Goal: Information Seeking & Learning: Learn about a topic

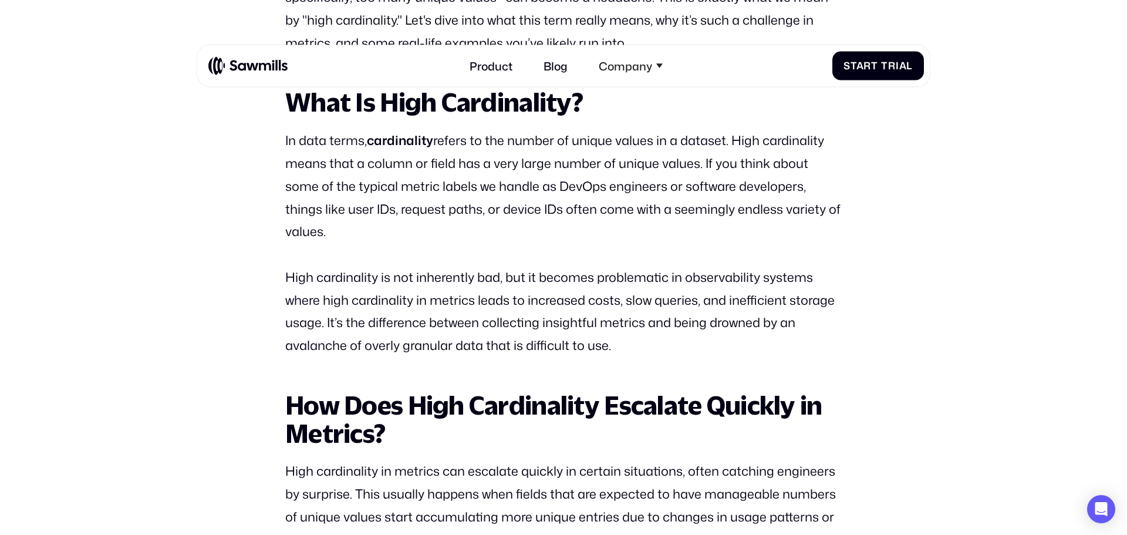
scroll to position [910, 0]
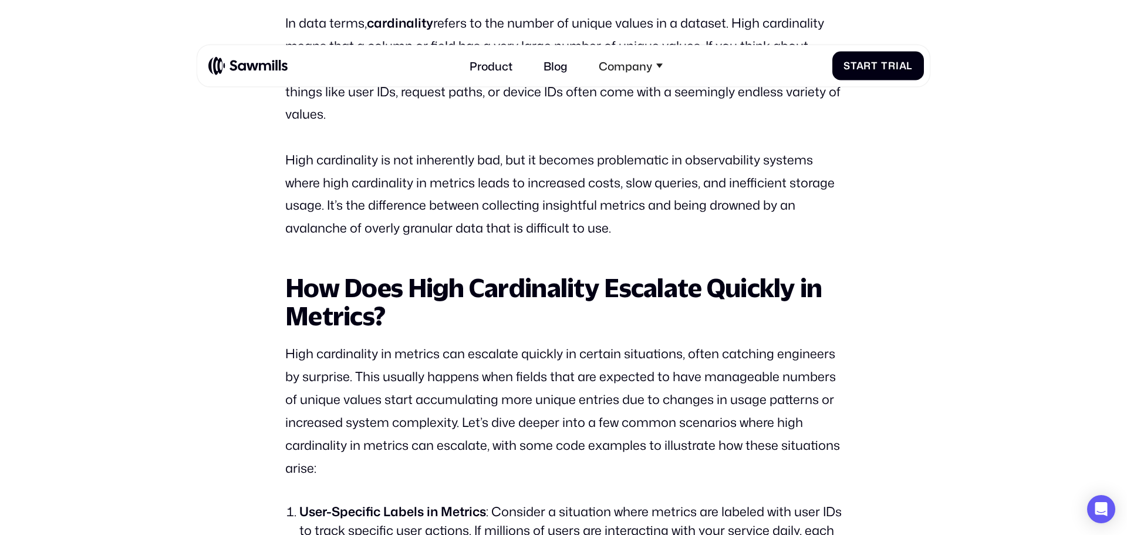
click at [546, 443] on p "High cardinality in metrics can escalate quickly in certain situations, often c…" at bounding box center [563, 410] width 557 height 137
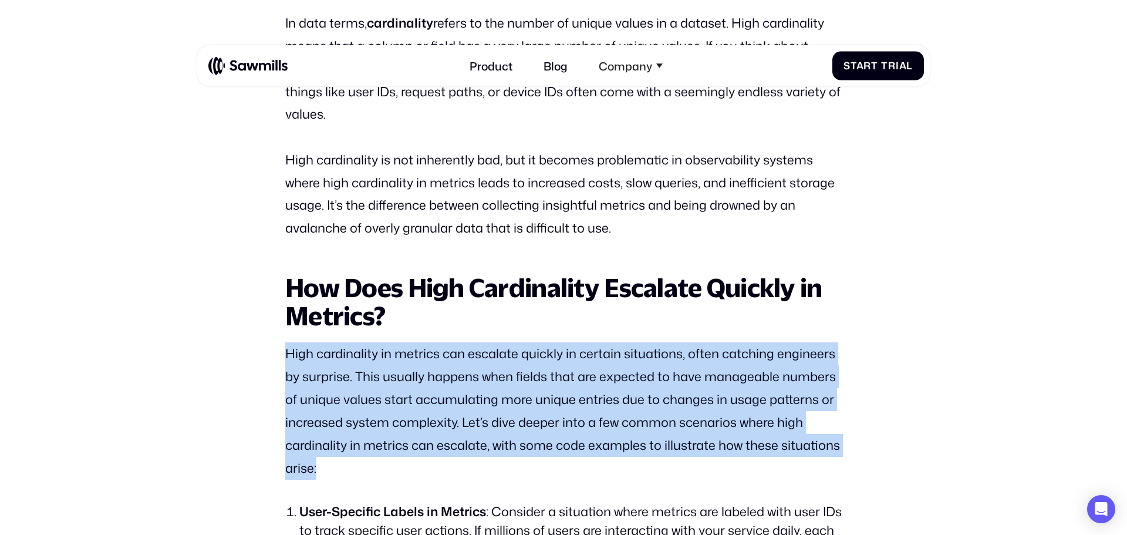
click at [546, 443] on p "High cardinality in metrics can escalate quickly in certain situations, often c…" at bounding box center [563, 410] width 557 height 137
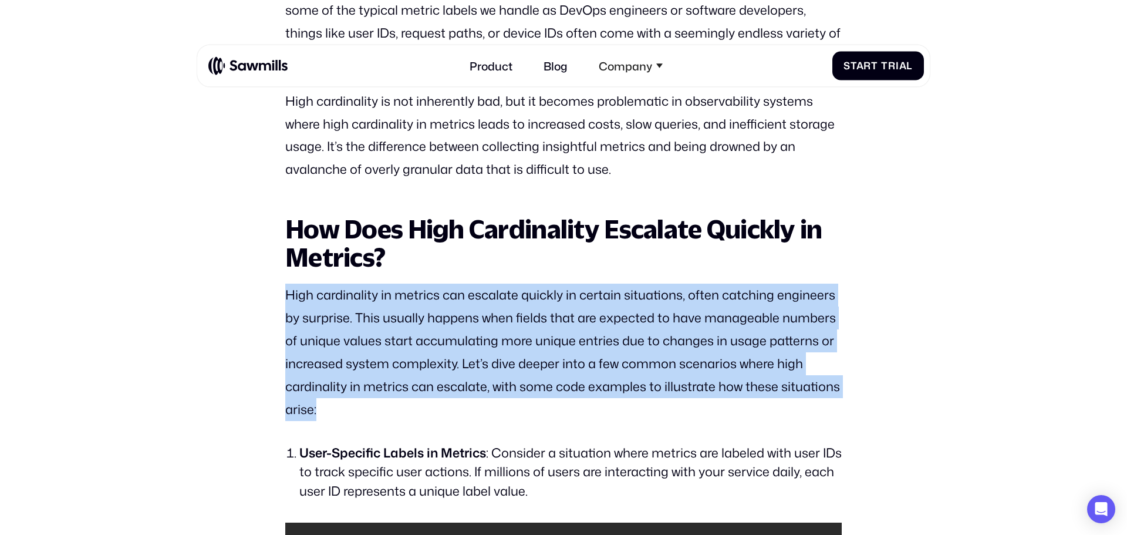
click at [531, 322] on p "High cardinality in metrics can escalate quickly in certain situations, often c…" at bounding box center [563, 352] width 557 height 137
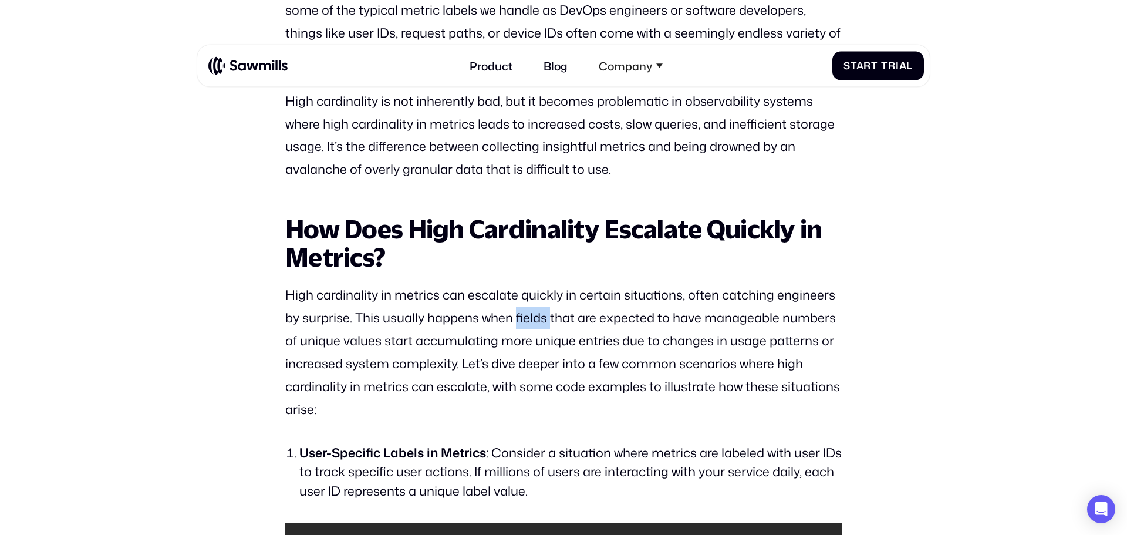
click at [531, 322] on p "High cardinality in metrics can escalate quickly in certain situations, often c…" at bounding box center [563, 352] width 557 height 137
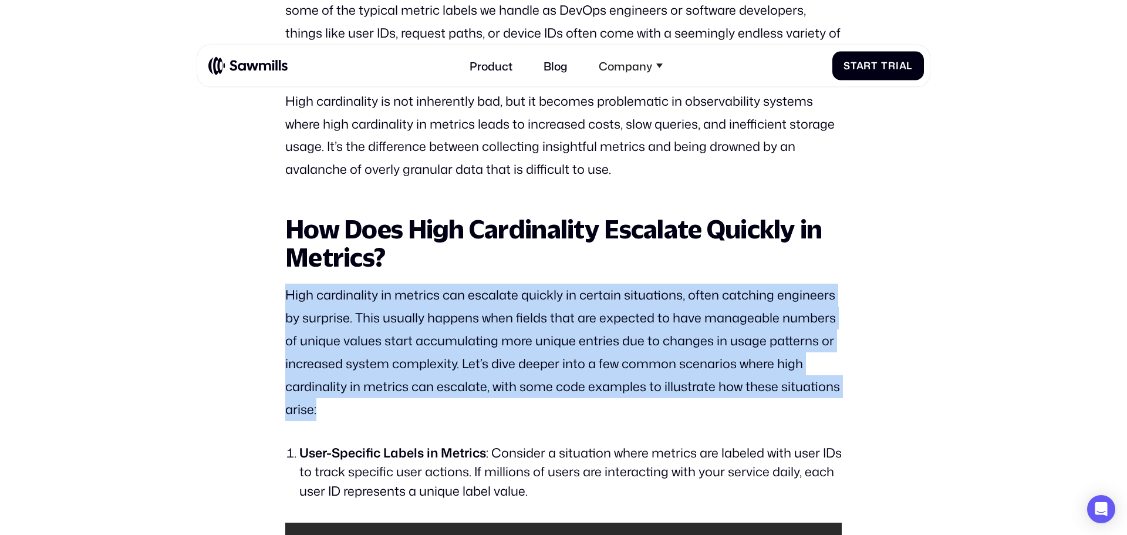
click at [531, 322] on p "High cardinality in metrics can escalate quickly in certain situations, often c…" at bounding box center [563, 352] width 557 height 137
click at [490, 337] on p "High cardinality in metrics can escalate quickly in certain situations, often c…" at bounding box center [563, 352] width 557 height 137
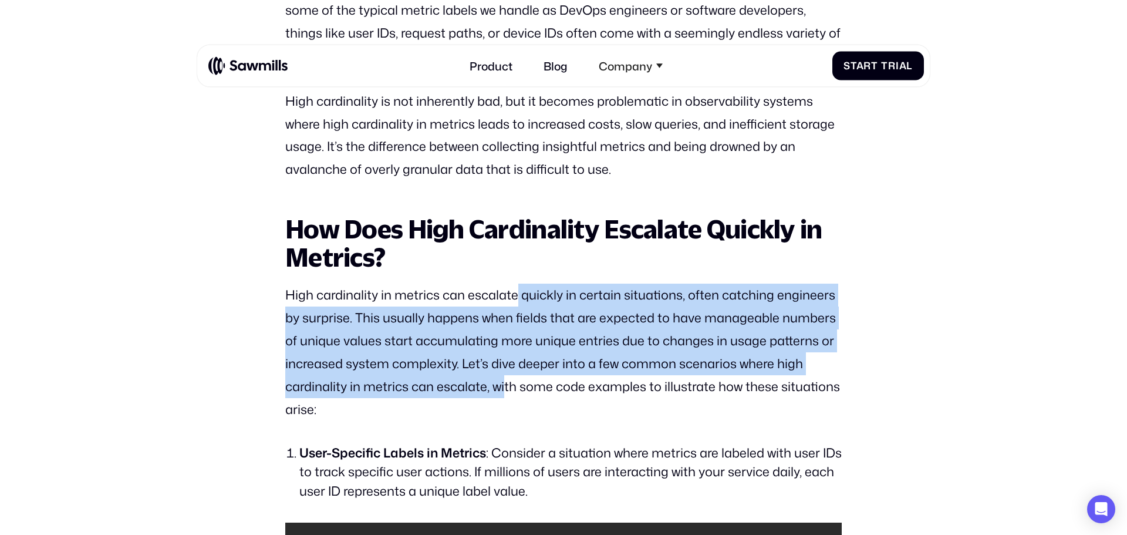
drag, startPoint x: 518, startPoint y: 295, endPoint x: 505, endPoint y: 392, distance: 97.2
click at [505, 392] on p "High cardinality in metrics can escalate quickly in certain situations, often c…" at bounding box center [563, 352] width 557 height 137
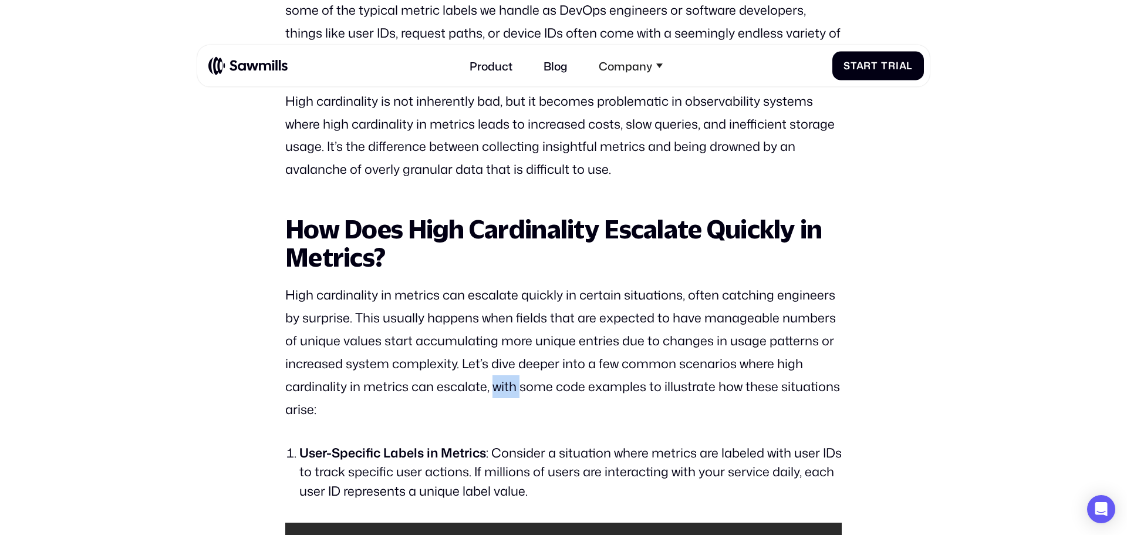
click at [505, 392] on p "High cardinality in metrics can escalate quickly in certain situations, often c…" at bounding box center [563, 352] width 557 height 137
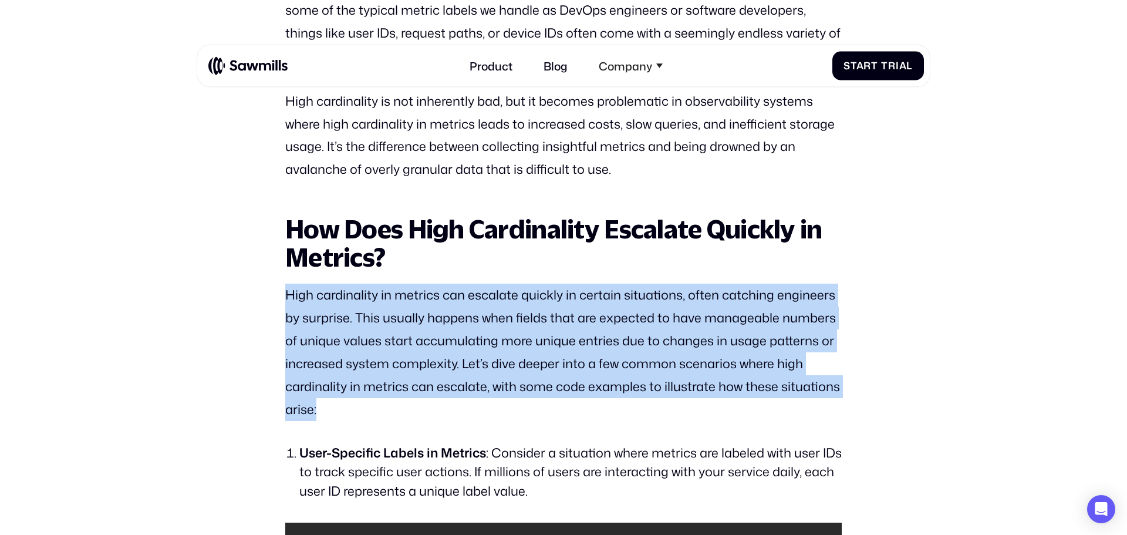
click at [505, 392] on p "High cardinality in metrics can escalate quickly in certain situations, often c…" at bounding box center [563, 352] width 557 height 137
click at [492, 405] on p "High cardinality in metrics can escalate quickly in certain situations, often c…" at bounding box center [563, 352] width 557 height 137
drag, startPoint x: 483, startPoint y: 408, endPoint x: 520, endPoint y: 302, distance: 112.0
click at [520, 302] on p "High cardinality in metrics can escalate quickly in certain situations, often c…" at bounding box center [563, 352] width 557 height 137
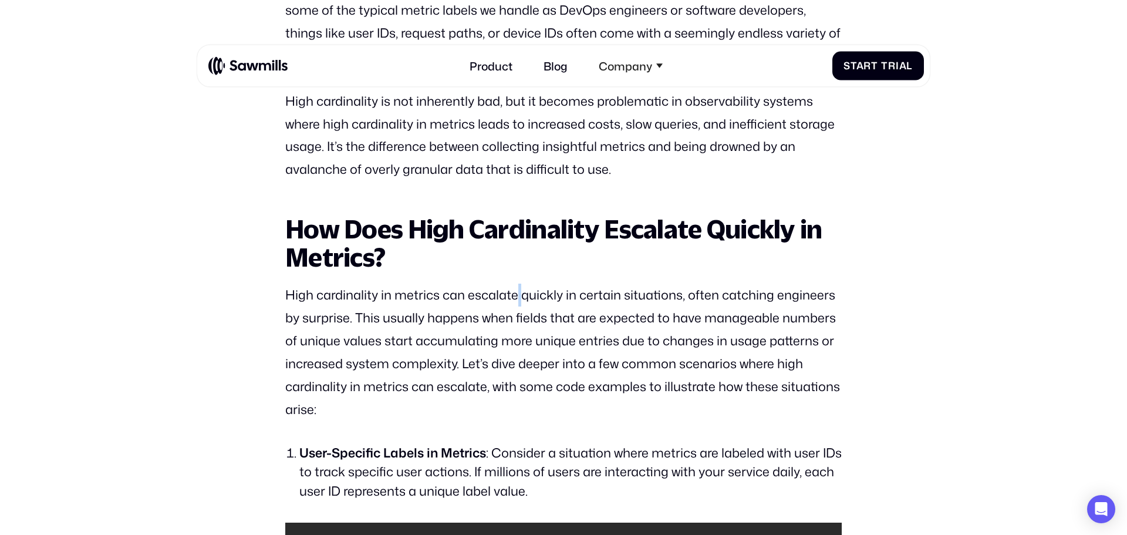
click at [520, 302] on p "High cardinality in metrics can escalate quickly in certain situations, often c…" at bounding box center [563, 352] width 557 height 137
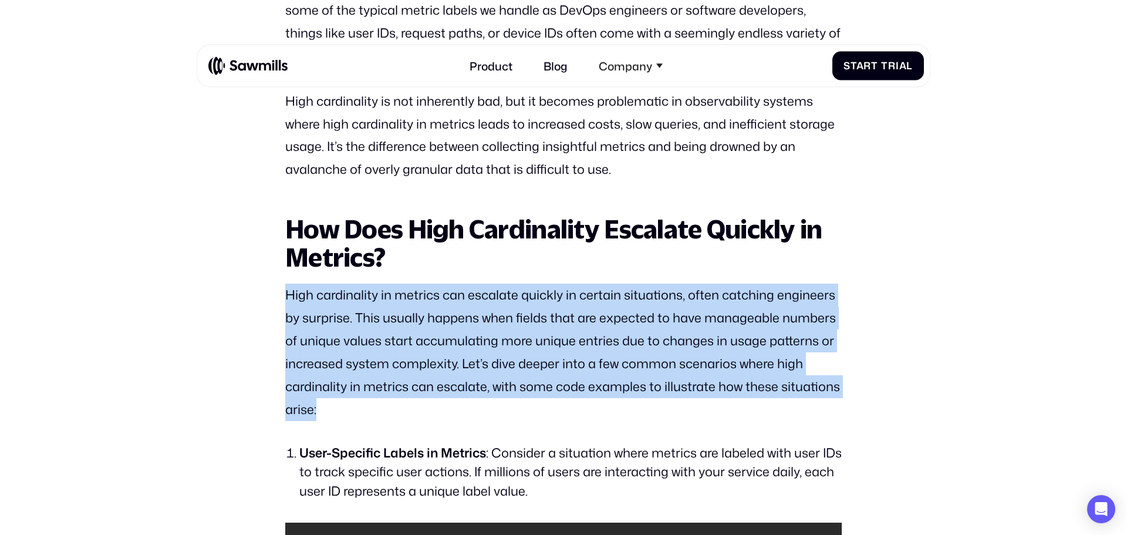
click at [520, 302] on p "High cardinality in metrics can escalate quickly in certain situations, often c…" at bounding box center [563, 352] width 557 height 137
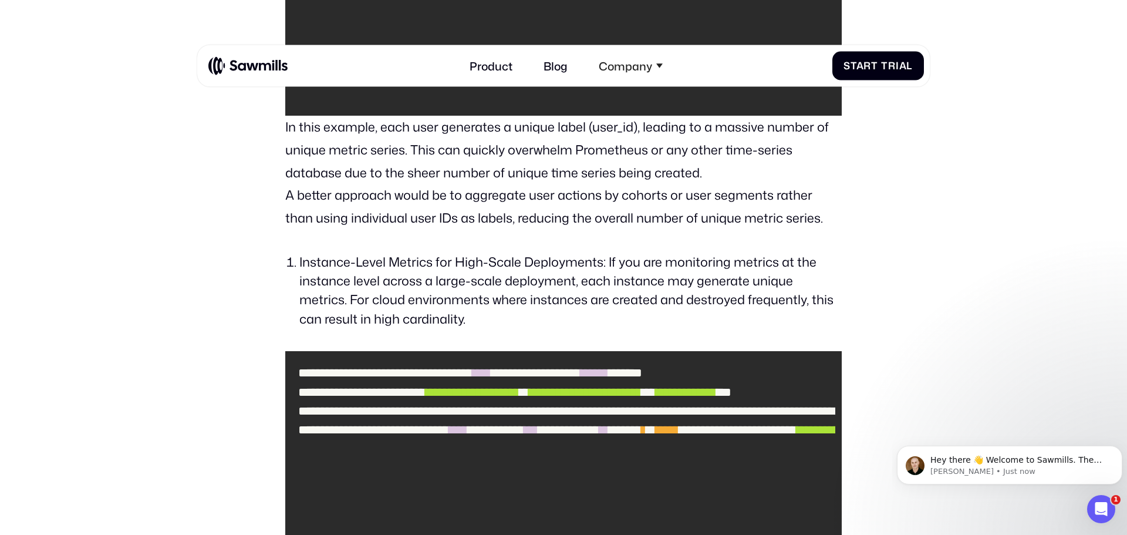
scroll to position [1623, 0]
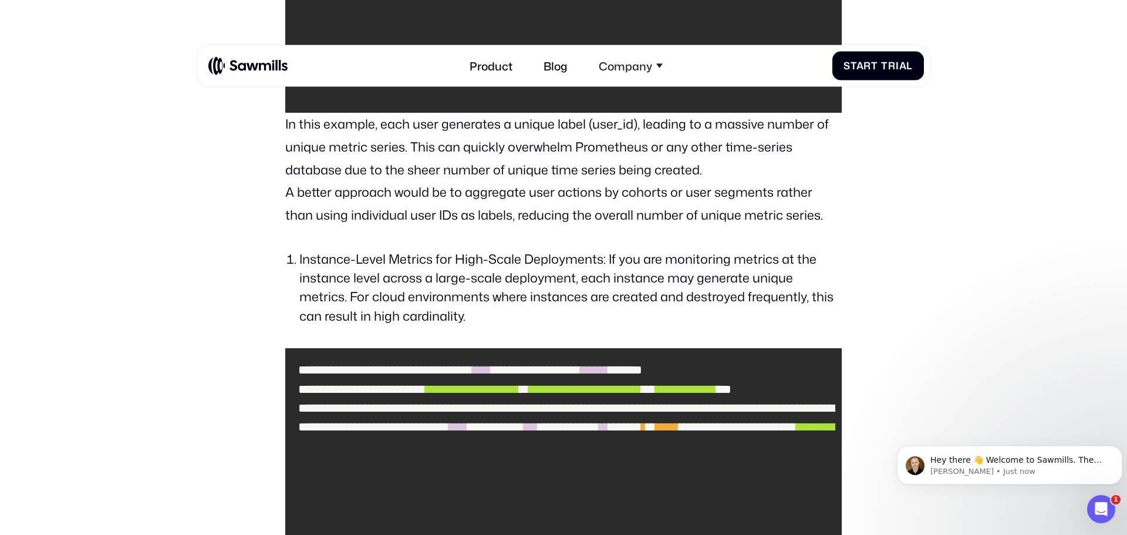
click at [645, 290] on li "Instance-Level Metrics for High-Scale Deployments: If you are monitoring metric…" at bounding box center [570, 288] width 543 height 76
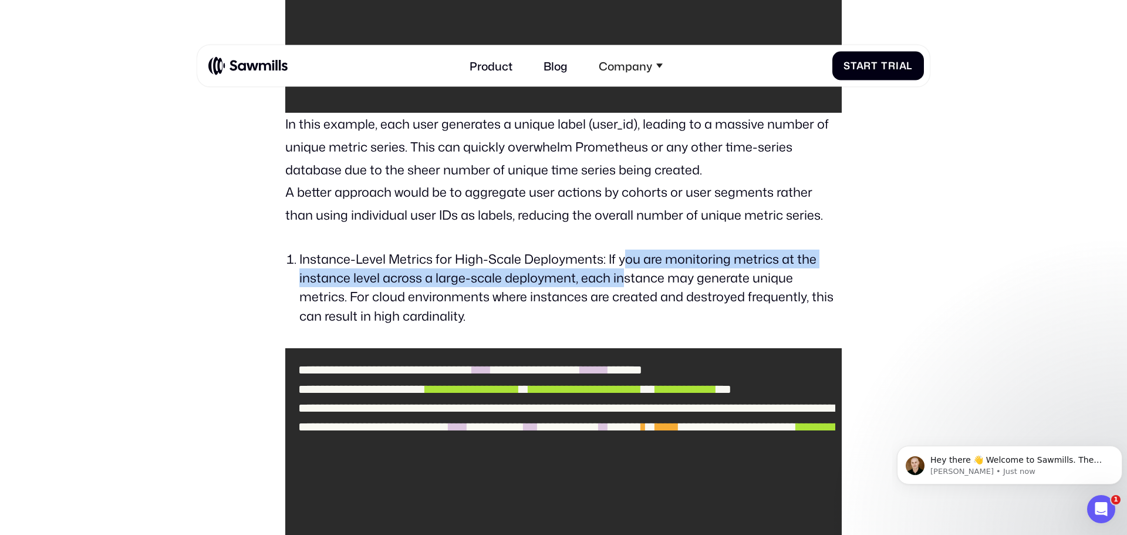
drag, startPoint x: 621, startPoint y: 265, endPoint x: 626, endPoint y: 284, distance: 19.4
click at [626, 284] on li "Instance-Level Metrics for High-Scale Deployments: If you are monitoring metric…" at bounding box center [570, 288] width 543 height 76
click at [635, 255] on li "Instance-Level Metrics for High-Scale Deployments: If you are monitoring metric…" at bounding box center [570, 288] width 543 height 76
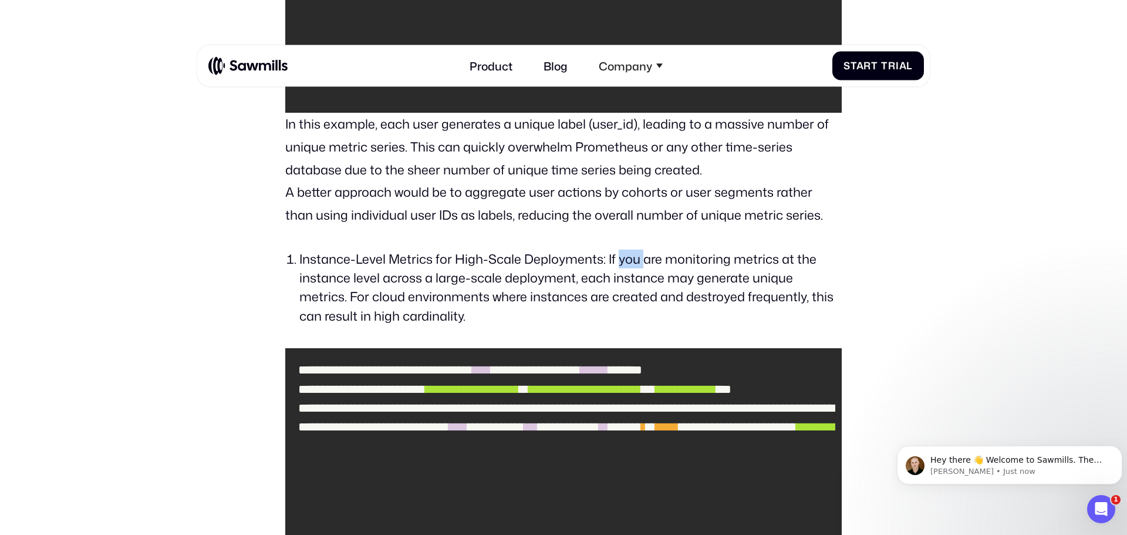
click at [635, 255] on li "Instance-Level Metrics for High-Scale Deployments: If you are monitoring metric…" at bounding box center [570, 288] width 543 height 76
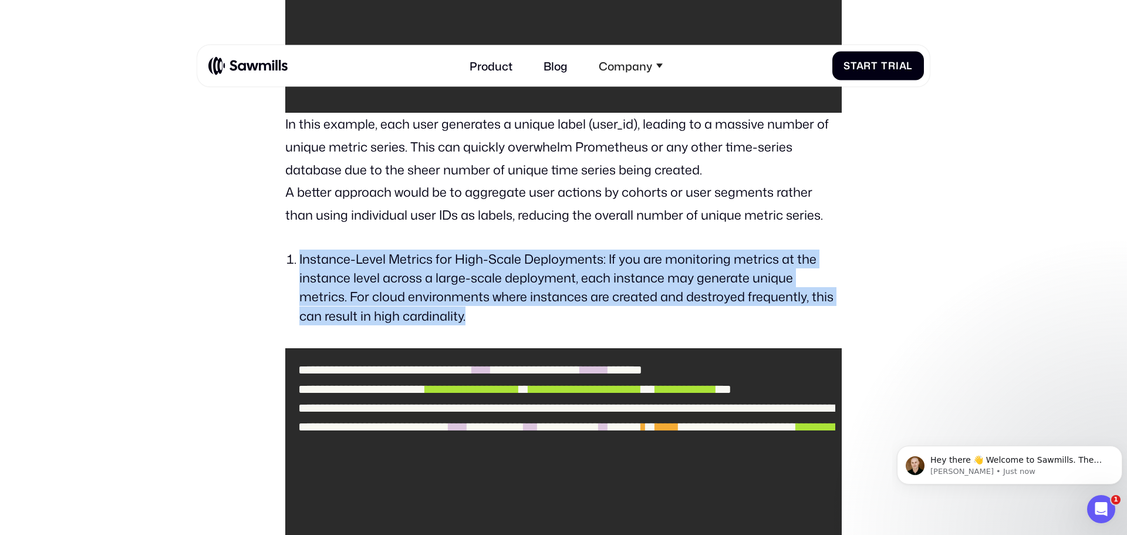
click at [635, 255] on li "Instance-Level Metrics for High-Scale Deployments: If you are monitoring metric…" at bounding box center [570, 288] width 543 height 76
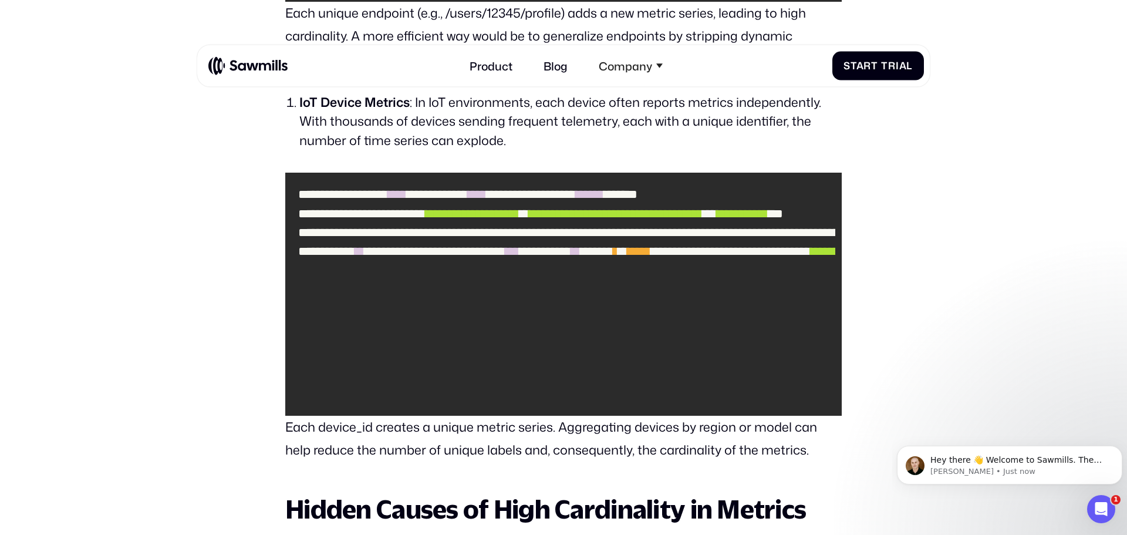
click at [874, 271] on section "**********" at bounding box center [563, 193] width 1127 height 5568
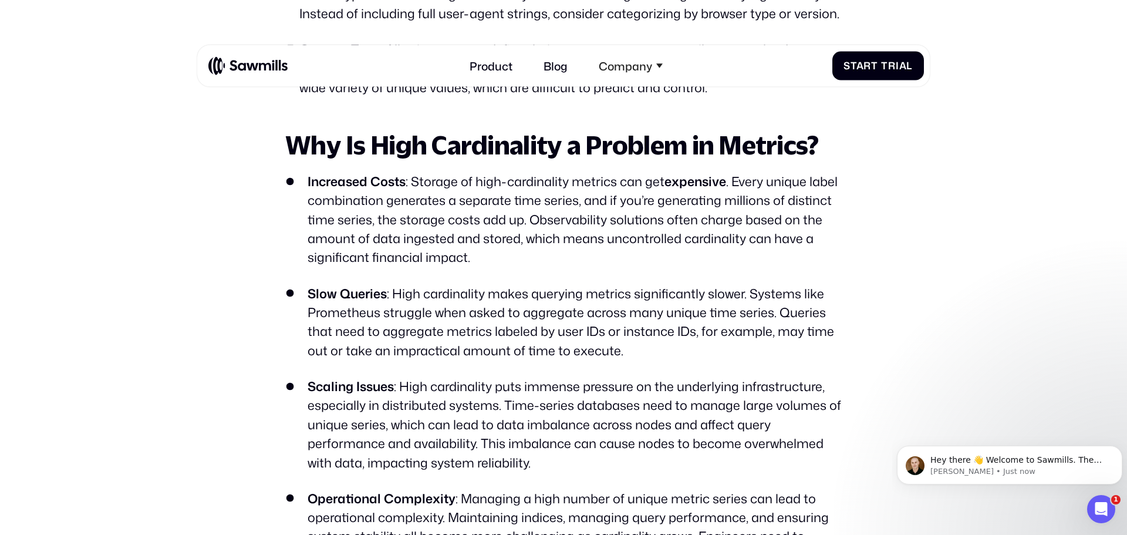
scroll to position [3563, 0]
click at [581, 412] on li "Scaling Issues : High cardinality puts immense pressure on the underlying infra…" at bounding box center [563, 423] width 557 height 95
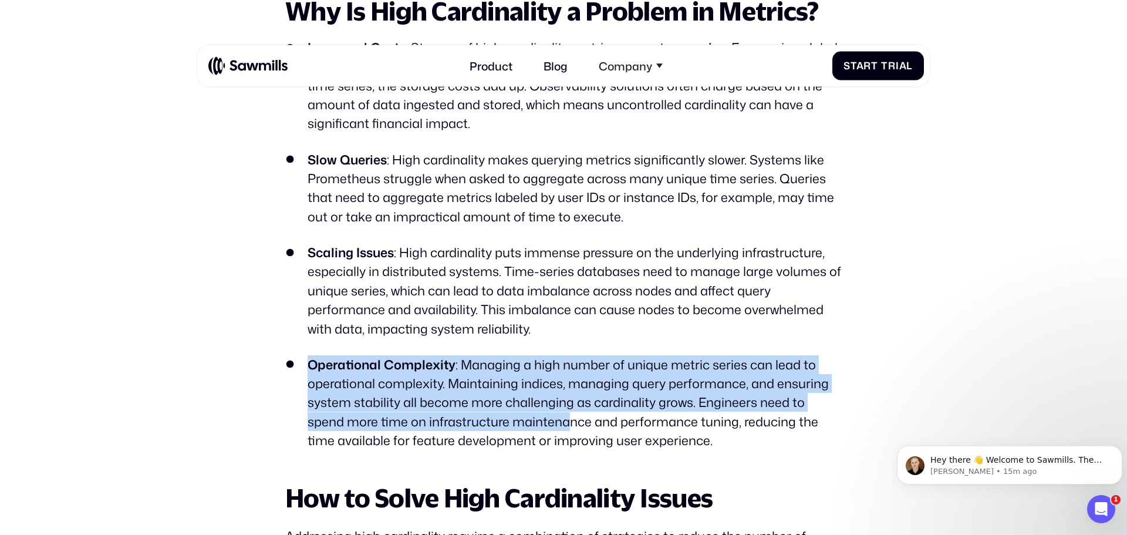
drag, startPoint x: 573, startPoint y: 407, endPoint x: 587, endPoint y: 393, distance: 19.1
click at [573, 413] on ul "Increased Costs : Storage of high-cardinality metrics can get expensive . Every…" at bounding box center [563, 244] width 557 height 412
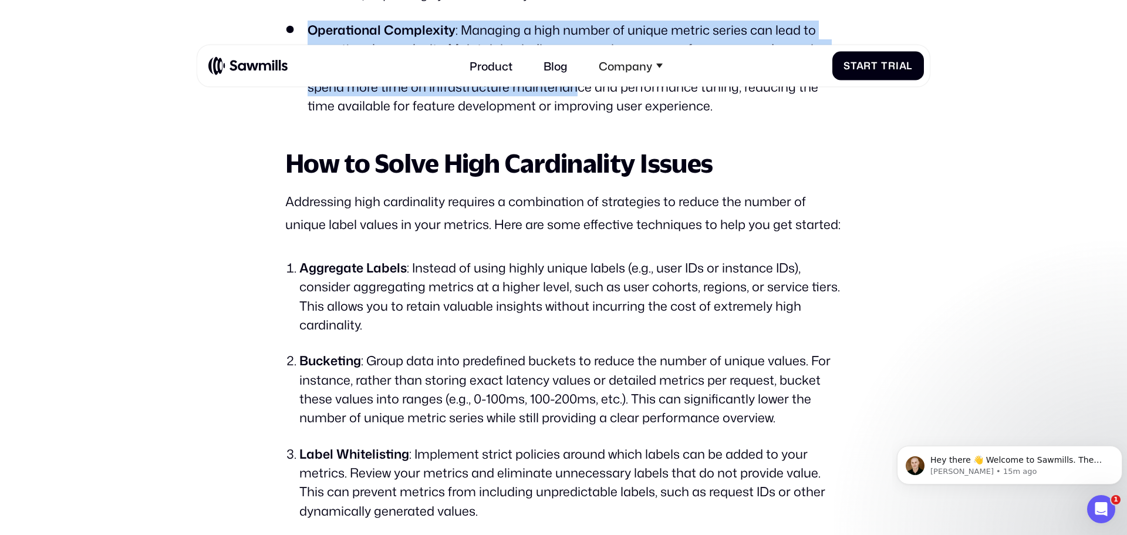
scroll to position [4028, 0]
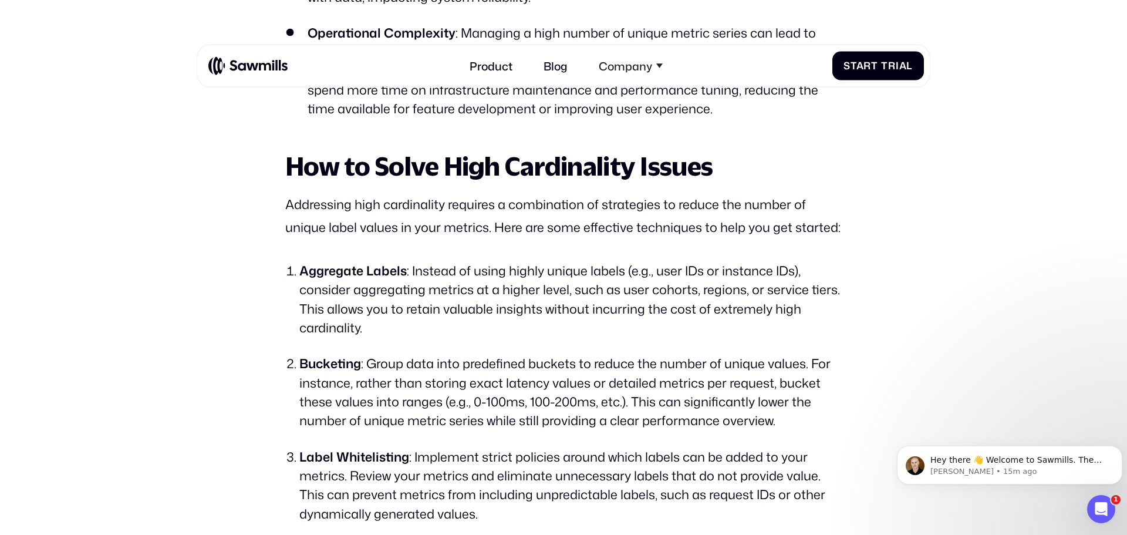
drag, startPoint x: 484, startPoint y: 359, endPoint x: 480, endPoint y: 388, distance: 28.6
click at [480, 381] on li "Bucketing : Group data into predefined buckets to reduce the number of unique v…" at bounding box center [570, 392] width 543 height 76
click at [476, 311] on li "Aggregate Labels : Instead of using highly unique labels (e.g., user IDs or ins…" at bounding box center [570, 299] width 543 height 76
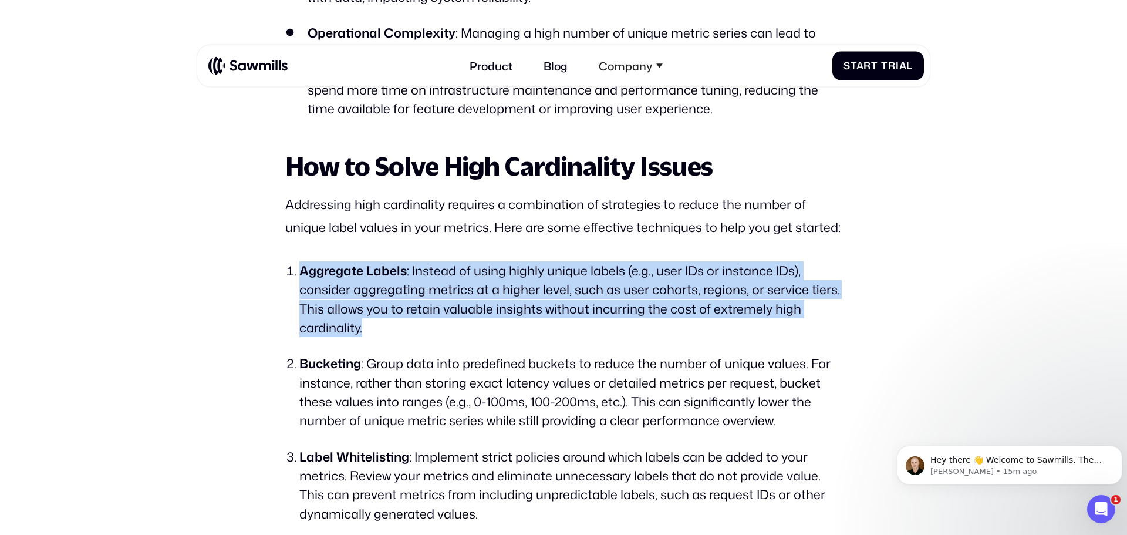
click at [476, 311] on li "Aggregate Labels : Instead of using highly unique labels (e.g., user IDs or ins…" at bounding box center [570, 299] width 543 height 76
drag, startPoint x: 494, startPoint y: 321, endPoint x: 546, endPoint y: 274, distance: 69.9
click at [546, 274] on li "Aggregate Labels : Instead of using highly unique labels (e.g., user IDs or ins…" at bounding box center [570, 299] width 543 height 76
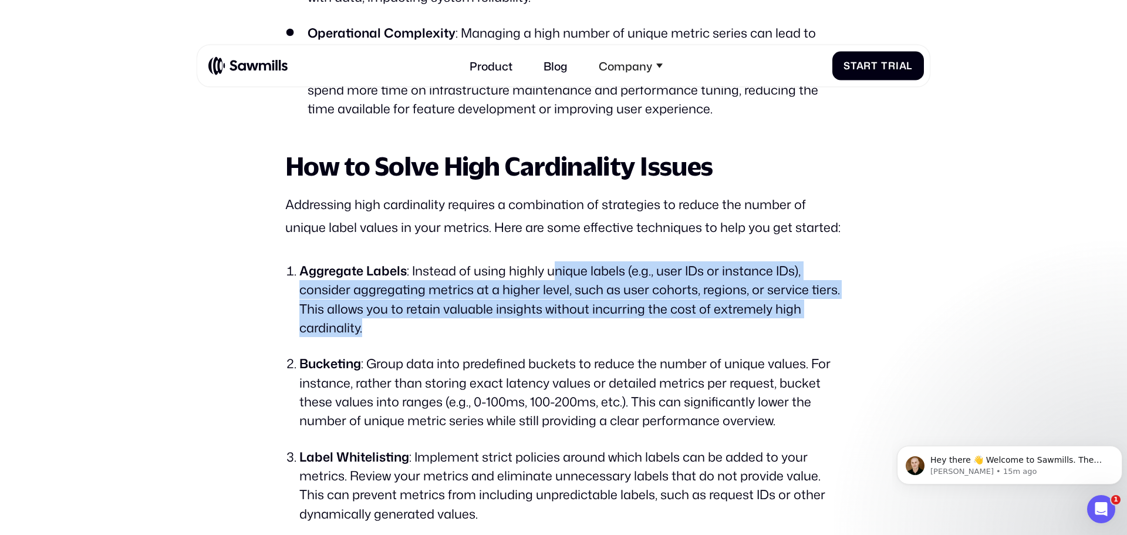
drag, startPoint x: 553, startPoint y: 262, endPoint x: 546, endPoint y: 332, distance: 70.2
click at [546, 332] on li "Aggregate Labels : Instead of using highly unique labels (e.g., user IDs or ins…" at bounding box center [570, 299] width 543 height 76
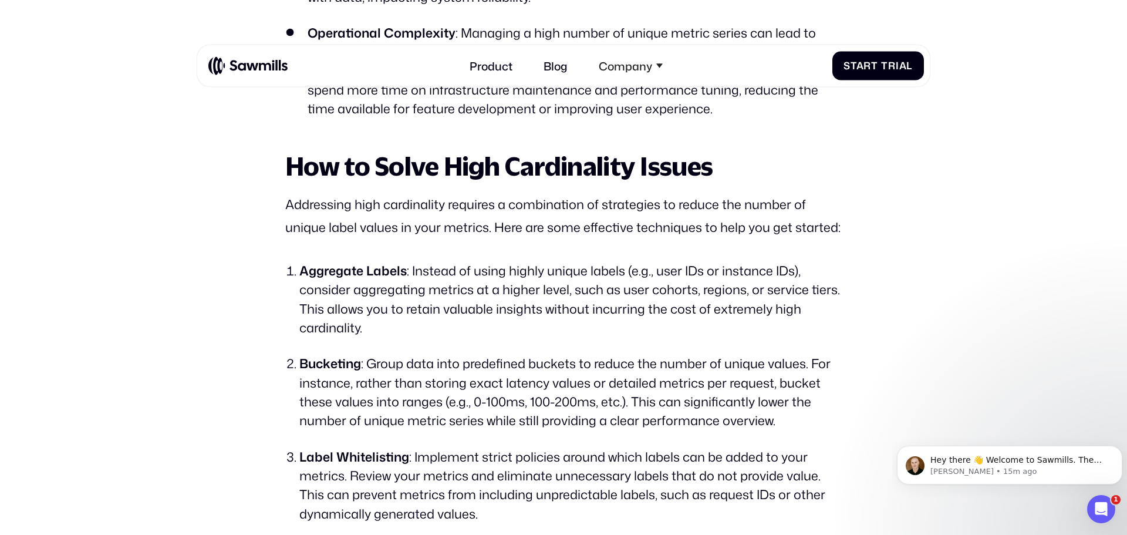
click at [467, 369] on li "Bucketing : Group data into predefined buckets to reduce the number of unique v…" at bounding box center [570, 392] width 543 height 76
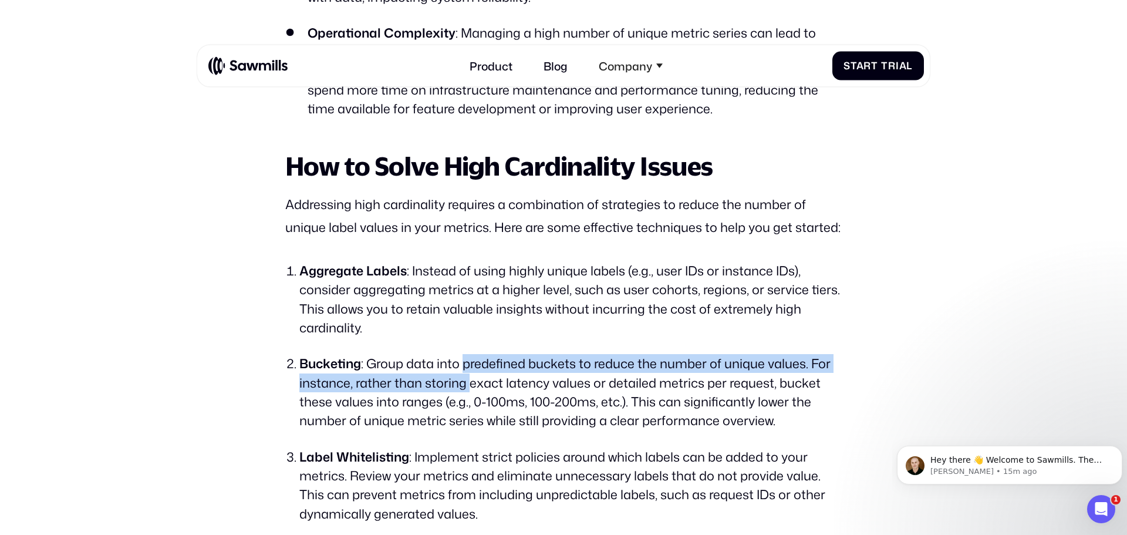
drag, startPoint x: 467, startPoint y: 369, endPoint x: 467, endPoint y: 375, distance: 6.5
click at [467, 375] on li "Bucketing : Group data into predefined buckets to reduce the number of unique v…" at bounding box center [570, 392] width 543 height 76
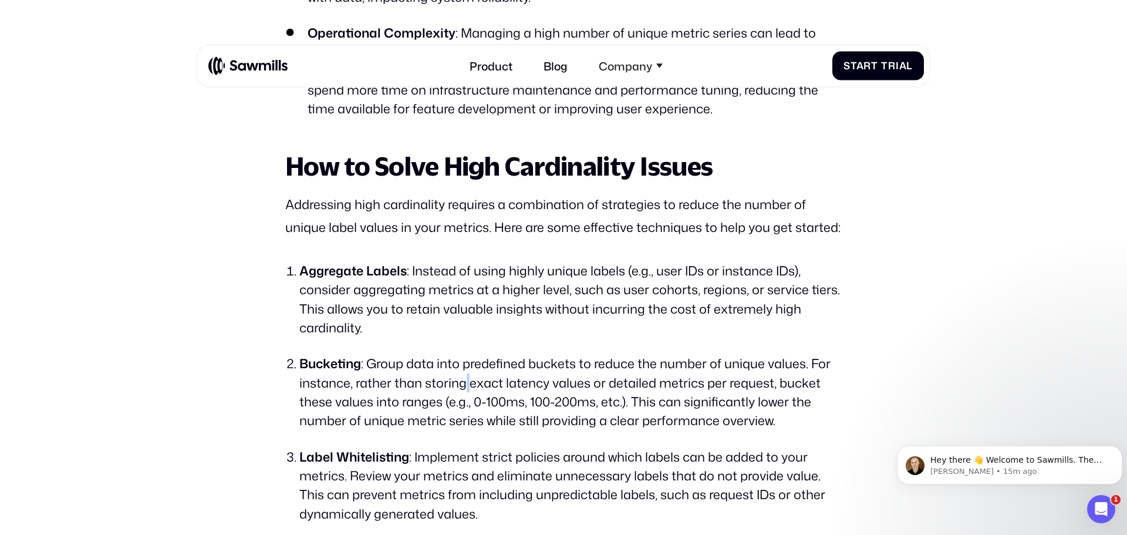
click at [467, 375] on li "Bucketing : Group data into predefined buckets to reduce the number of unique v…" at bounding box center [570, 392] width 543 height 76
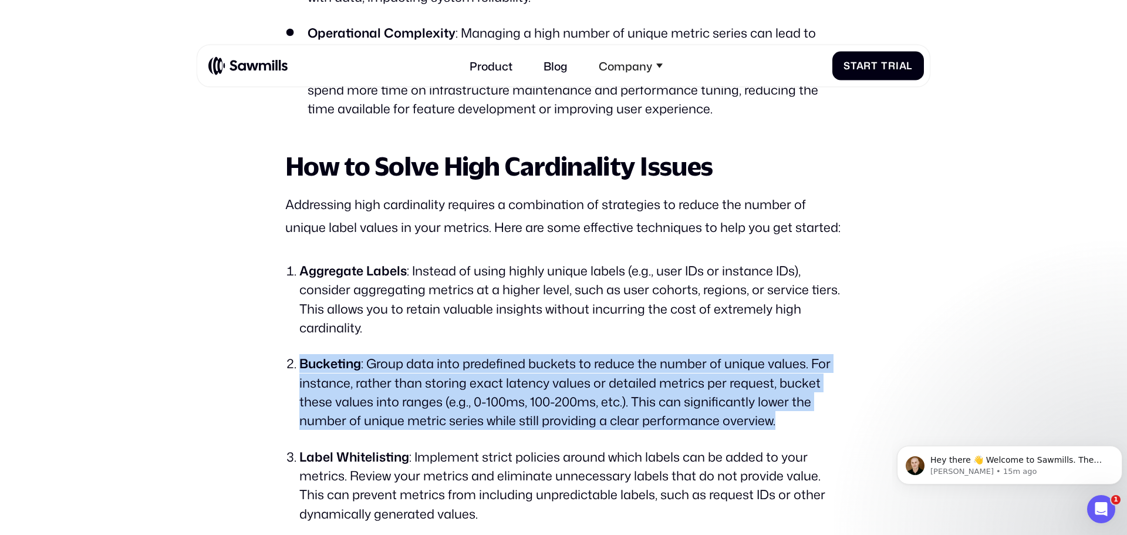
click at [467, 375] on li "Bucketing : Group data into predefined buckets to reduce the number of unique v…" at bounding box center [570, 392] width 543 height 76
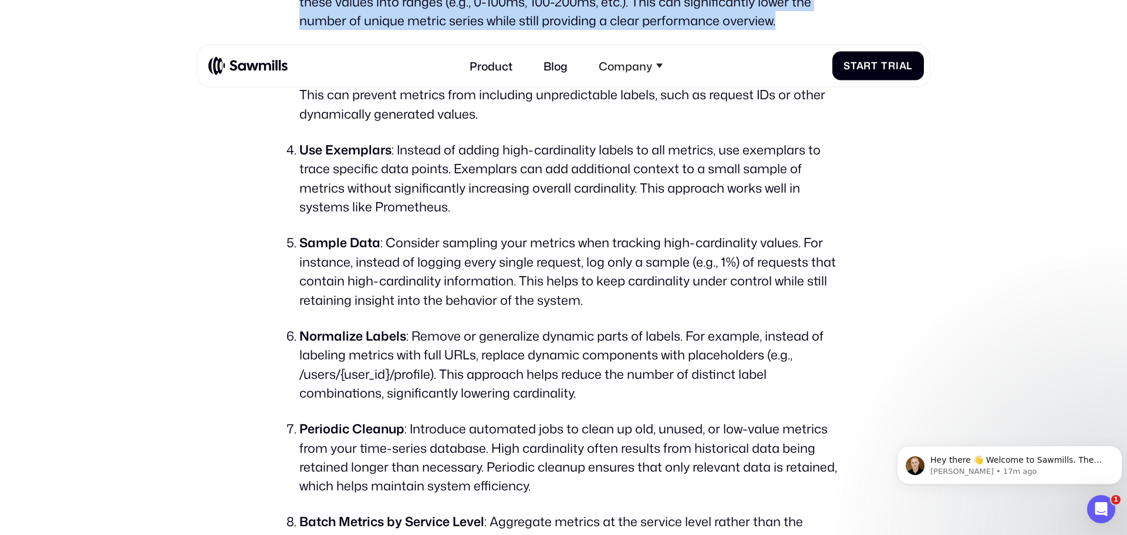
scroll to position [4441, 0]
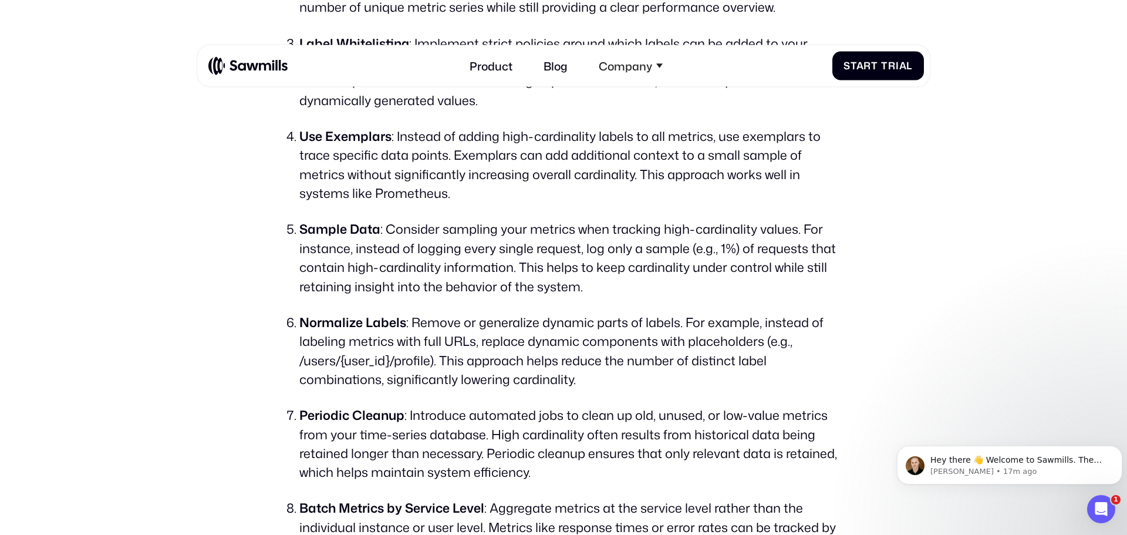
click at [524, 230] on li "Sample Data : Consider sampling your metrics when tracking high-cardinality val…" at bounding box center [570, 258] width 543 height 76
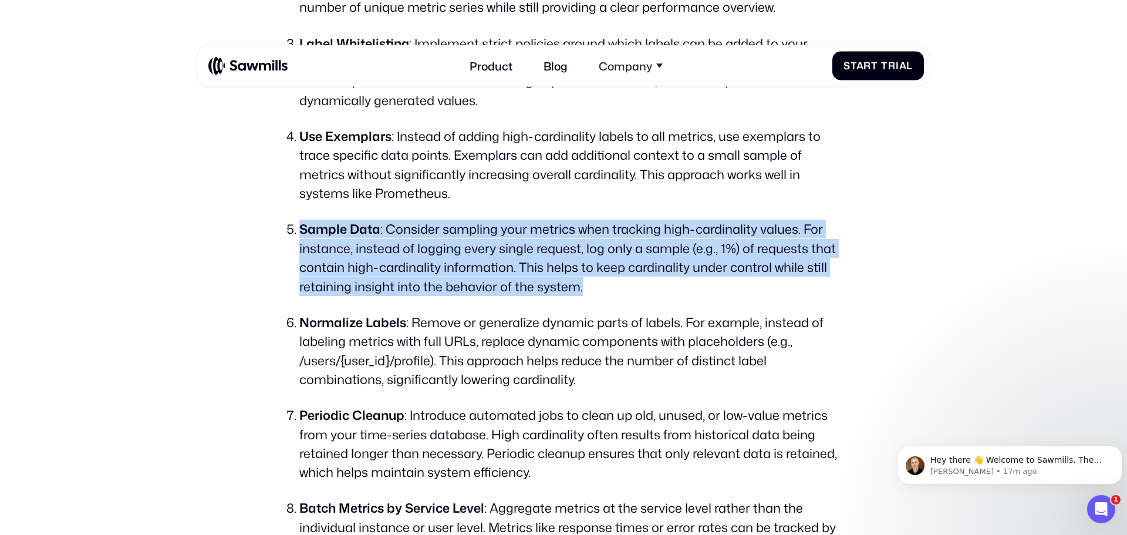
click at [524, 230] on li "Sample Data : Consider sampling your metrics when tracking high-cardinality val…" at bounding box center [570, 258] width 543 height 76
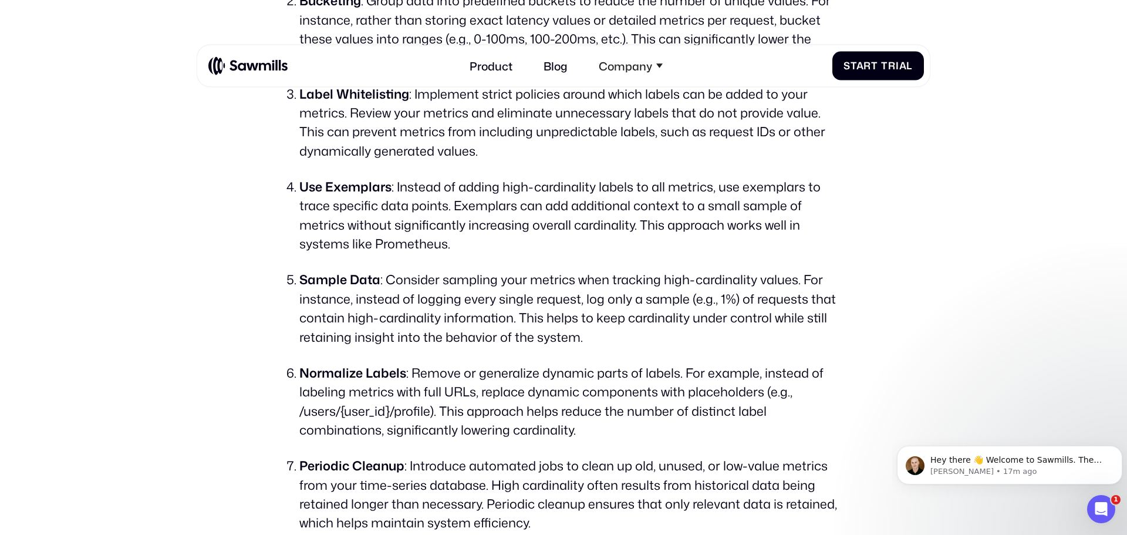
click at [525, 225] on li "Use Exemplars : Instead of adding high-cardinality labels to all metrics, use e…" at bounding box center [570, 215] width 543 height 76
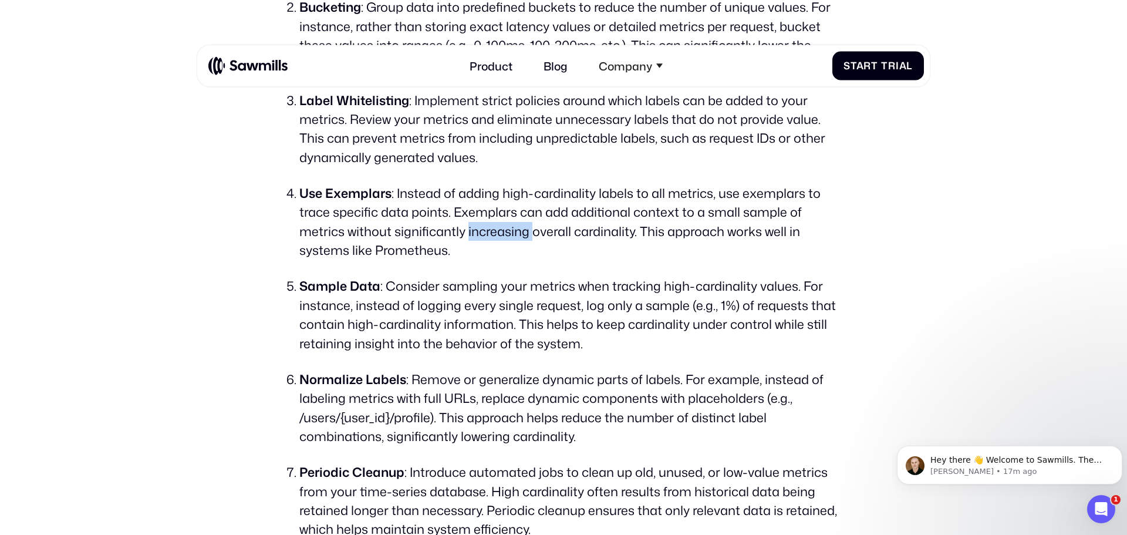
click at [525, 225] on li "Use Exemplars : Instead of adding high-cardinality labels to all metrics, use e…" at bounding box center [570, 222] width 543 height 76
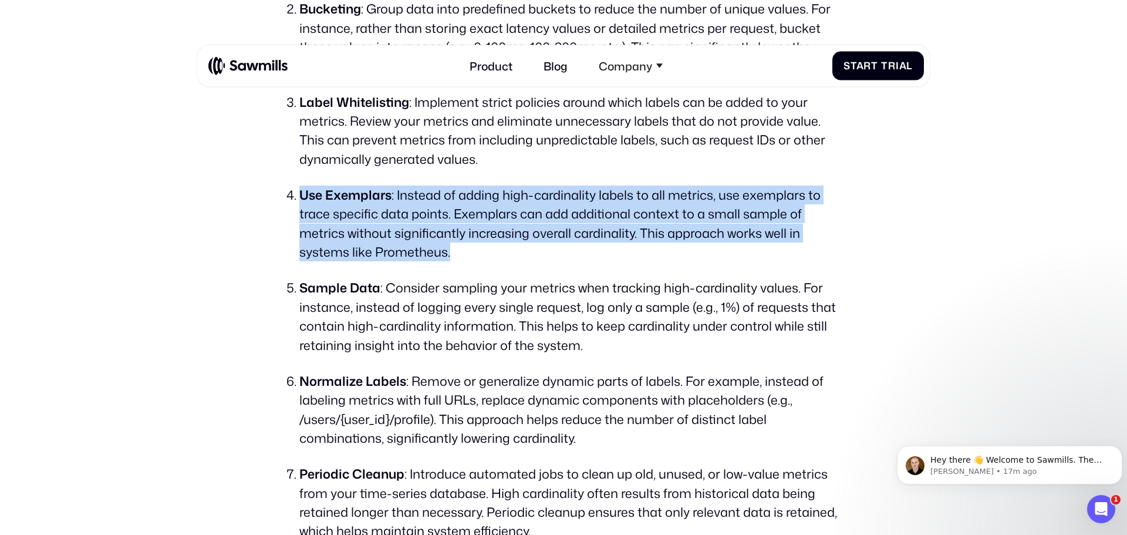
click at [525, 225] on li "Use Exemplars : Instead of adding high-cardinality labels to all metrics, use e…" at bounding box center [570, 224] width 543 height 76
click at [537, 207] on li "Use Exemplars : Instead of adding high-cardinality labels to all metrics, use e…" at bounding box center [570, 224] width 543 height 76
drag, startPoint x: 551, startPoint y: 193, endPoint x: 531, endPoint y: 254, distance: 64.3
click at [531, 254] on li "Use Exemplars : Instead of adding high-cardinality labels to all metrics, use e…" at bounding box center [570, 224] width 543 height 76
click at [533, 250] on li "Use Exemplars : Instead of adding high-cardinality labels to all metrics, use e…" at bounding box center [570, 224] width 543 height 76
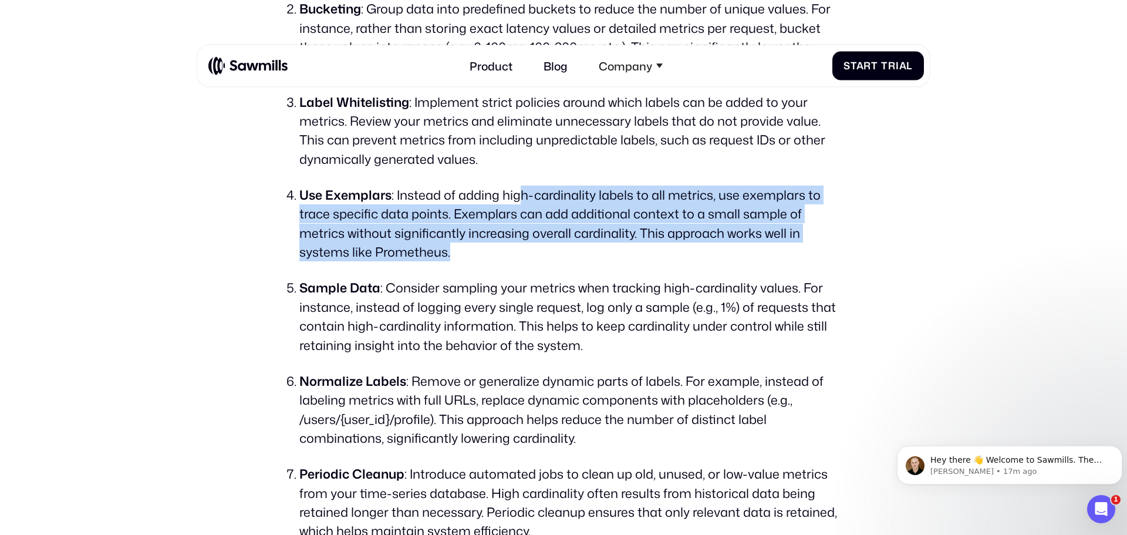
drag, startPoint x: 529, startPoint y: 254, endPoint x: 523, endPoint y: 192, distance: 61.9
click at [523, 192] on li "Use Exemplars : Instead of adding high-cardinality labels to all metrics, use e…" at bounding box center [570, 224] width 543 height 76
drag, startPoint x: 523, startPoint y: 192, endPoint x: 499, endPoint y: 254, distance: 66.7
click at [499, 254] on li "Use Exemplars : Instead of adding high-cardinality labels to all metrics, use e…" at bounding box center [570, 224] width 543 height 76
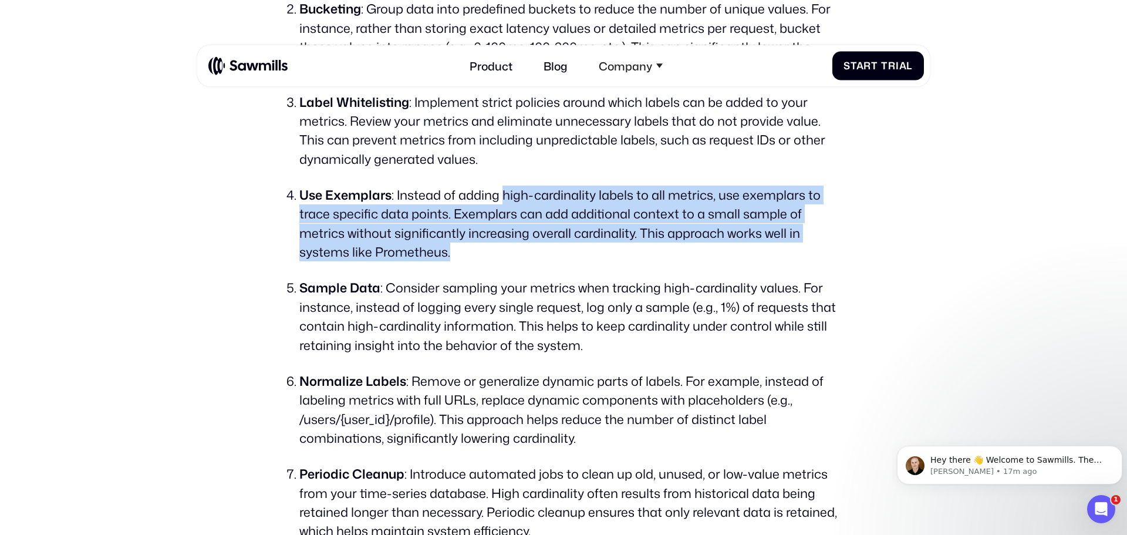
click at [499, 254] on li "Use Exemplars : Instead of adding high-cardinality labels to all metrics, use e…" at bounding box center [570, 224] width 543 height 76
drag, startPoint x: 499, startPoint y: 254, endPoint x: 453, endPoint y: 184, distance: 84.0
click at [453, 184] on ol "Aggregate Labels : Instead of using highly unique labels (e.g., user IDs or ins…" at bounding box center [563, 270] width 557 height 727
drag, startPoint x: 453, startPoint y: 184, endPoint x: 452, endPoint y: 256, distance: 72.3
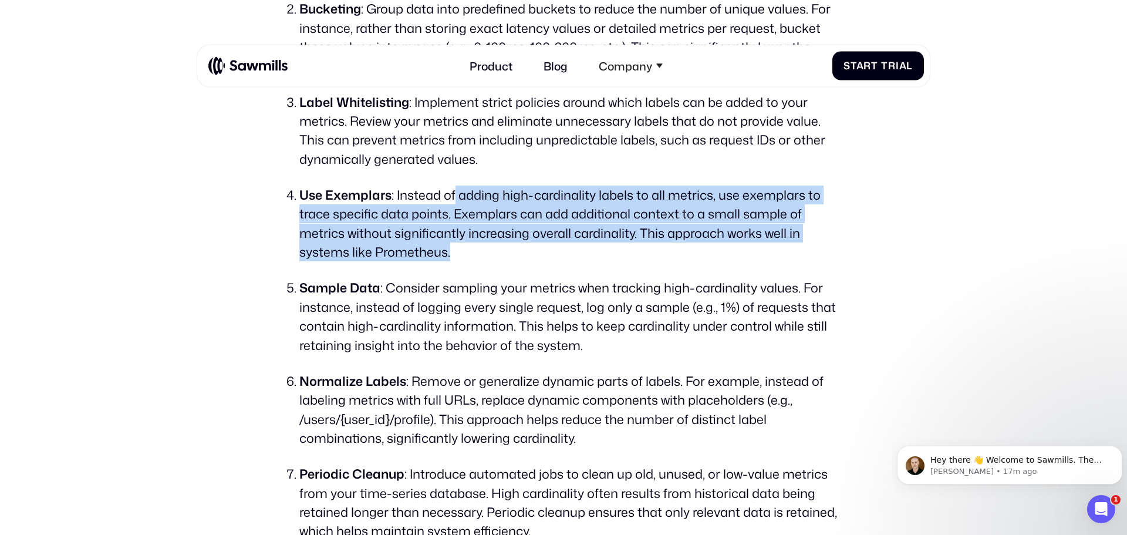
click at [452, 256] on ol "Aggregate Labels : Instead of using highly unique labels (e.g., user IDs or ins…" at bounding box center [563, 270] width 557 height 727
click at [452, 256] on li "Use Exemplars : Instead of adding high-cardinality labels to all metrics, use e…" at bounding box center [570, 224] width 543 height 76
drag, startPoint x: 452, startPoint y: 256, endPoint x: 467, endPoint y: 192, distance: 65.9
click at [467, 192] on li "Use Exemplars : Instead of adding high-cardinality labels to all metrics, use e…" at bounding box center [570, 224] width 543 height 76
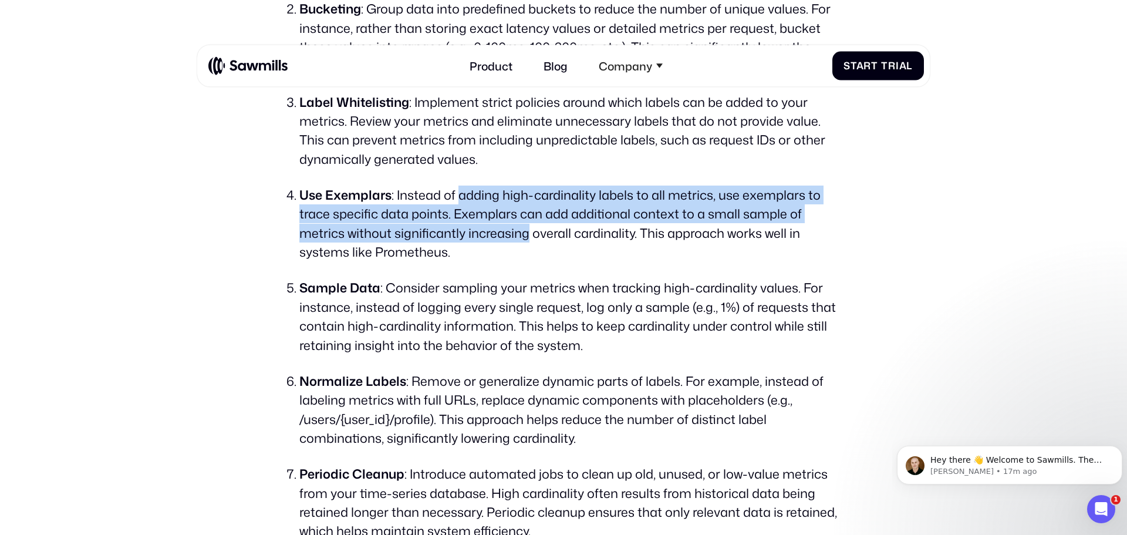
drag, startPoint x: 467, startPoint y: 192, endPoint x: 472, endPoint y: 226, distance: 34.4
click at [472, 226] on li "Use Exemplars : Instead of adding high-cardinality labels to all metrics, use e…" at bounding box center [570, 224] width 543 height 76
click at [472, 239] on li "Use Exemplars : Instead of adding high-cardinality labels to all metrics, use e…" at bounding box center [570, 224] width 543 height 76
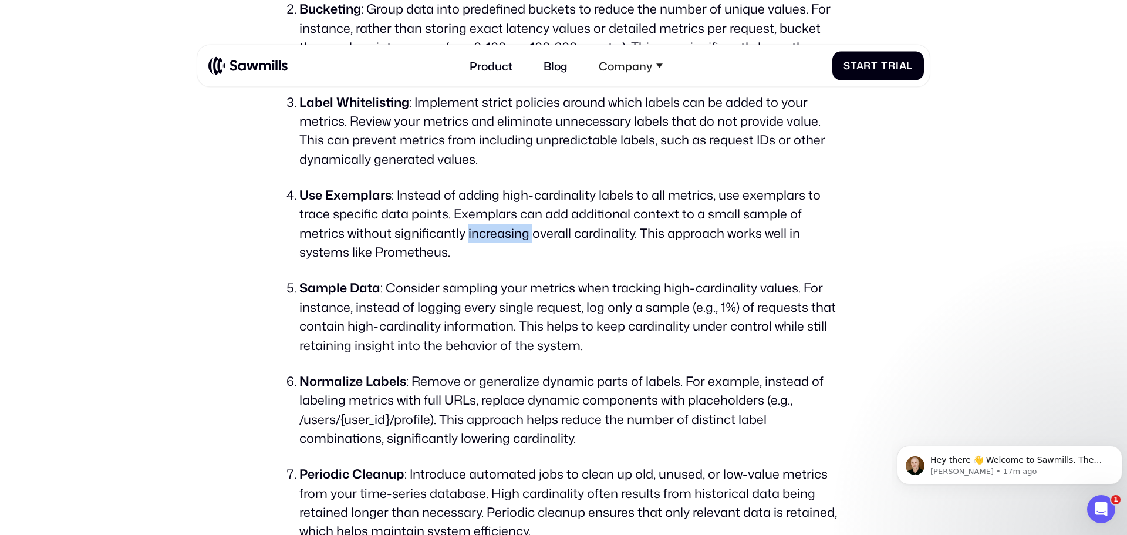
click at [472, 239] on li "Use Exemplars : Instead of adding high-cardinality labels to all metrics, use e…" at bounding box center [570, 224] width 543 height 76
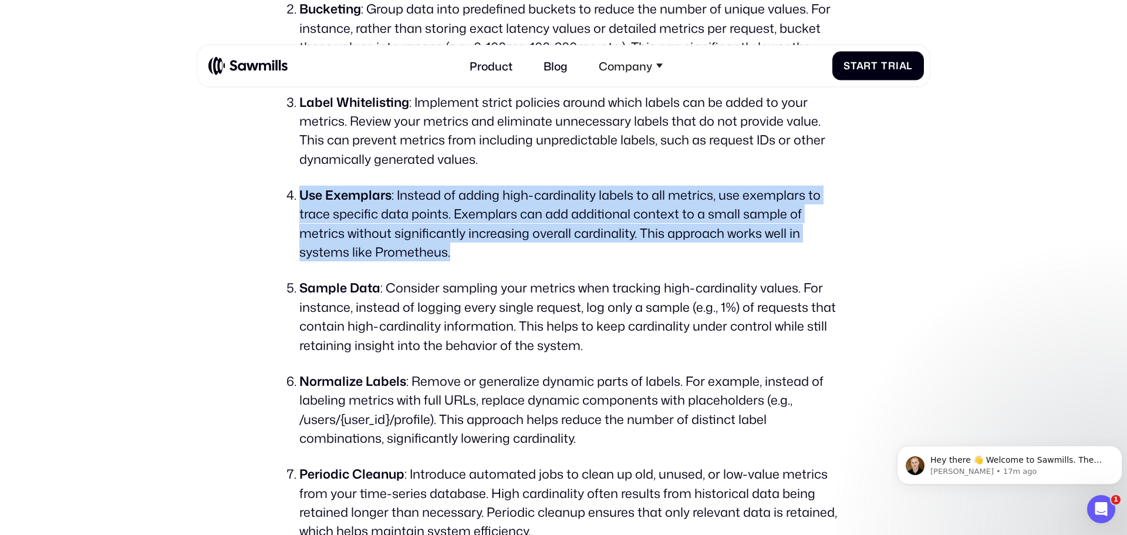
click at [472, 239] on li "Use Exemplars : Instead of adding high-cardinality labels to all metrics, use e…" at bounding box center [570, 224] width 543 height 76
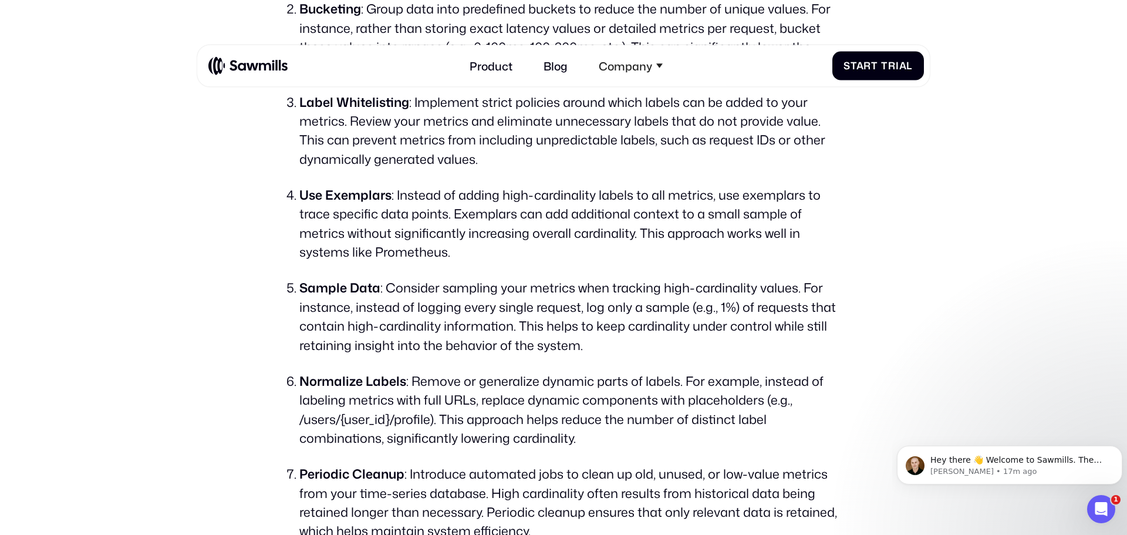
click at [424, 317] on li "Sample Data : Consider sampling your metrics when tracking high-cardinality val…" at bounding box center [570, 316] width 543 height 76
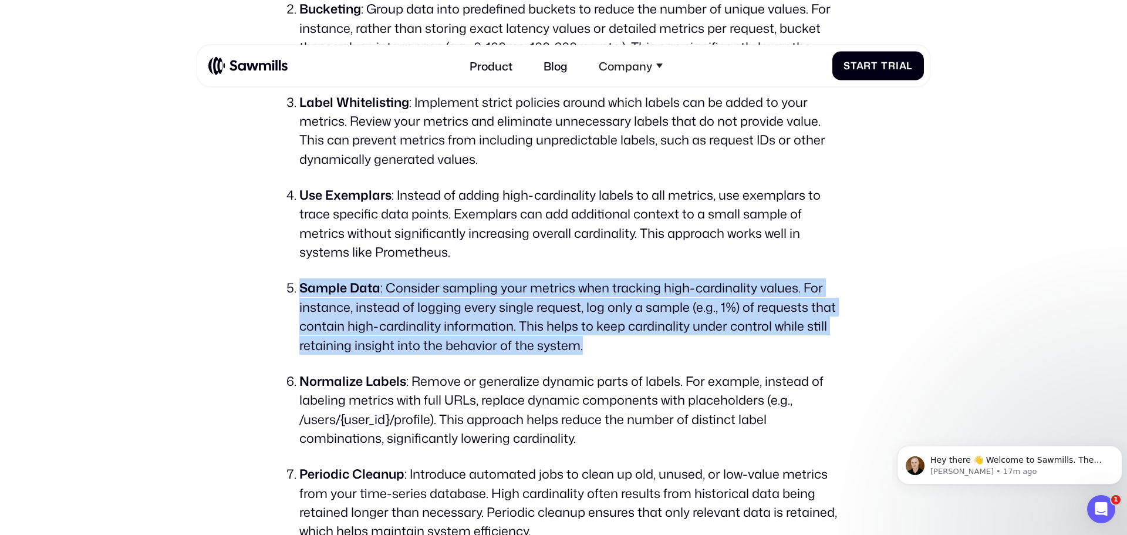
click at [424, 317] on li "Sample Data : Consider sampling your metrics when tracking high-cardinality val…" at bounding box center [570, 316] width 543 height 76
click at [463, 282] on li "Sample Data : Consider sampling your metrics when tracking high-cardinality val…" at bounding box center [570, 316] width 543 height 76
drag, startPoint x: 579, startPoint y: 345, endPoint x: 616, endPoint y: 344, distance: 37.0
click at [616, 344] on li "Sample Data : Consider sampling your metrics when tracking high-cardinality val…" at bounding box center [570, 316] width 543 height 76
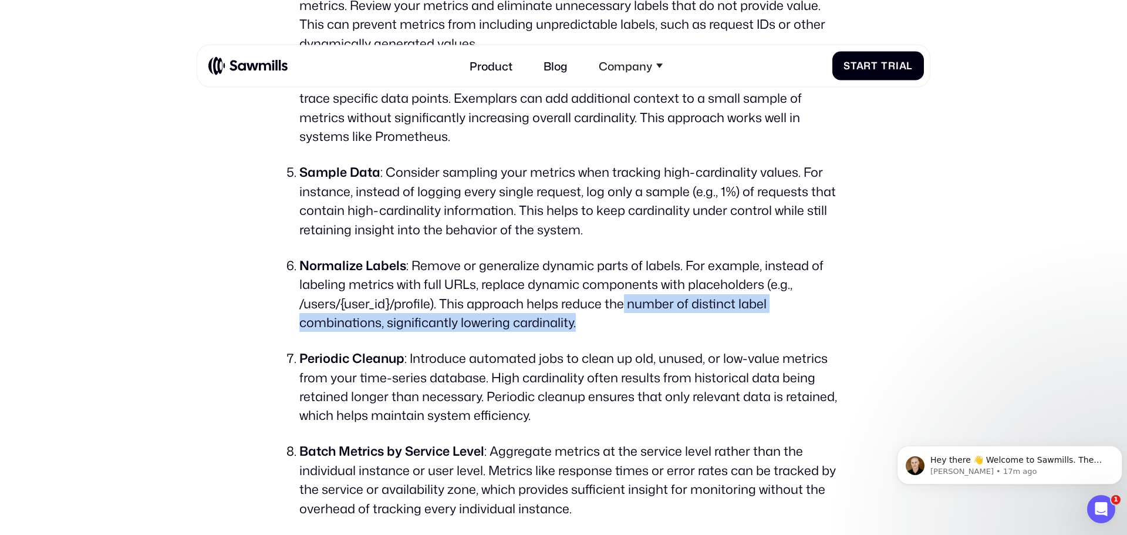
drag, startPoint x: 626, startPoint y: 316, endPoint x: 618, endPoint y: 340, distance: 25.3
click at [618, 340] on ol "Aggregate Labels : Instead of using highly unique labels (e.g., user IDs or ins…" at bounding box center [563, 154] width 557 height 727
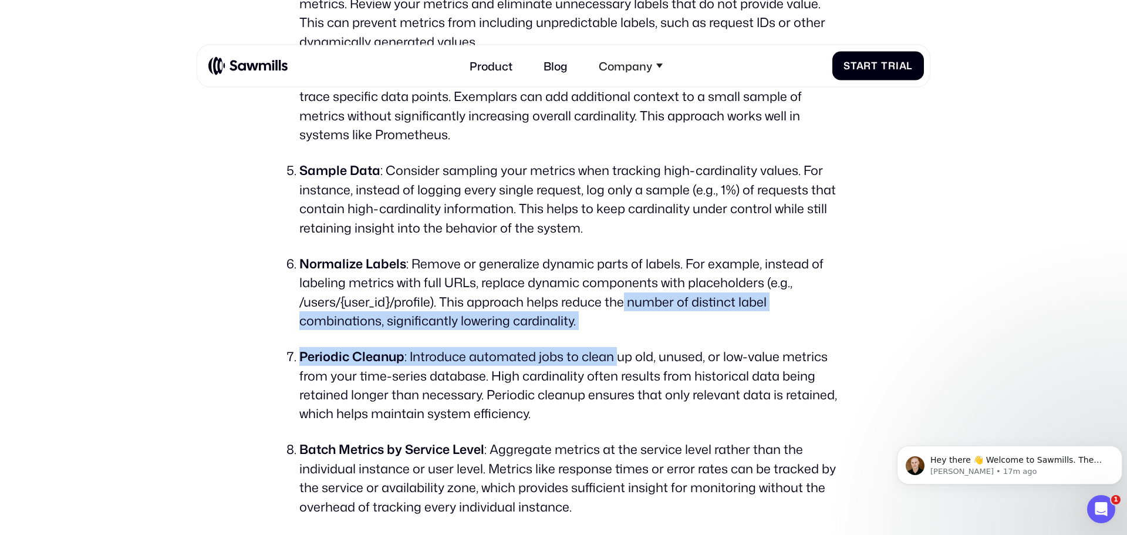
click at [618, 340] on ol "Aggregate Labels : Instead of using highly unique labels (e.g., user IDs or ins…" at bounding box center [563, 152] width 557 height 727
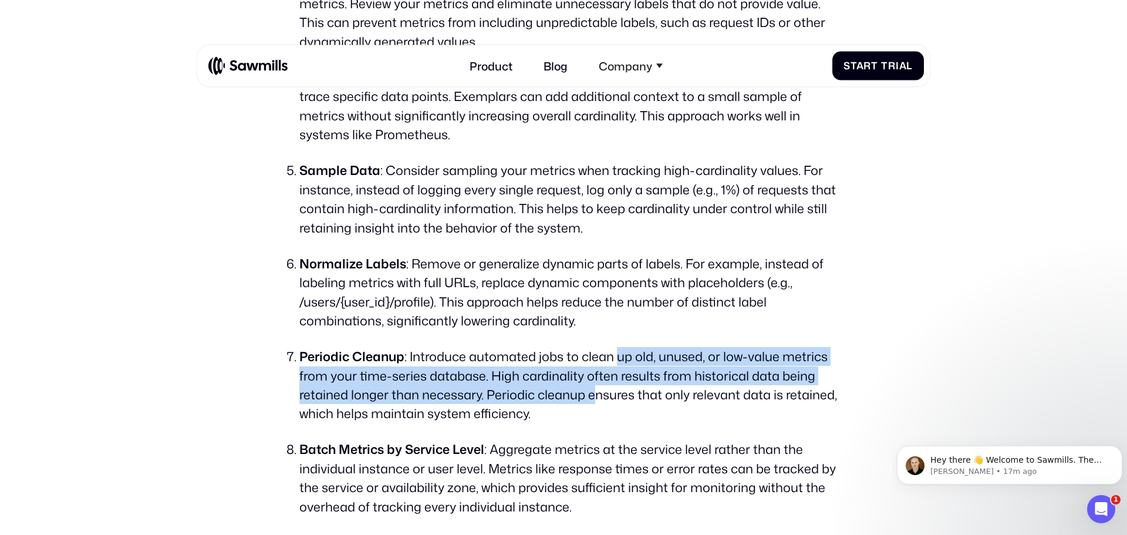
drag, startPoint x: 618, startPoint y: 341, endPoint x: 594, endPoint y: 394, distance: 58.4
click at [594, 394] on ol "Aggregate Labels : Instead of using highly unique labels (e.g., user IDs or ins…" at bounding box center [563, 152] width 557 height 727
click at [594, 394] on li "Periodic Cleanup : Introduce automated jobs to clean up old, unused, or low-val…" at bounding box center [570, 385] width 543 height 76
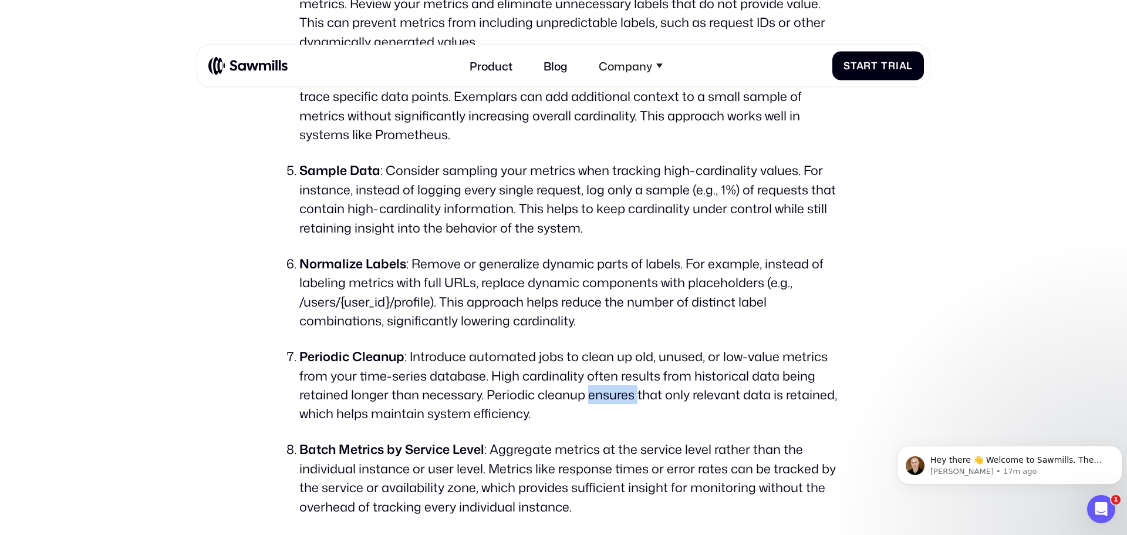
click at [594, 394] on li "Periodic Cleanup : Introduce automated jobs to clean up old, unused, or low-val…" at bounding box center [570, 385] width 543 height 76
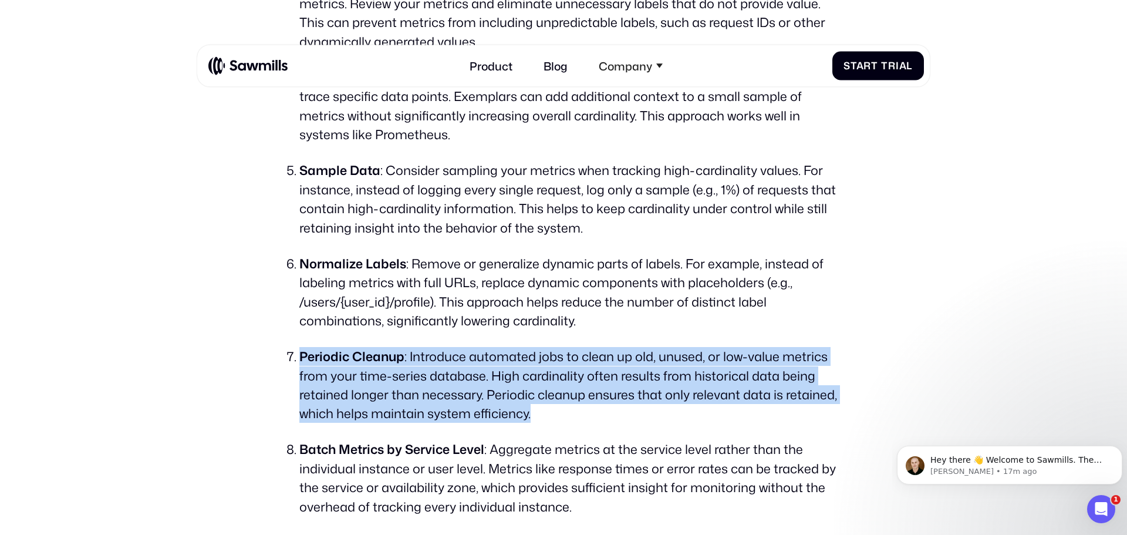
click at [594, 394] on li "Periodic Cleanup : Introduce automated jobs to clean up old, unused, or low-val…" at bounding box center [570, 385] width 543 height 76
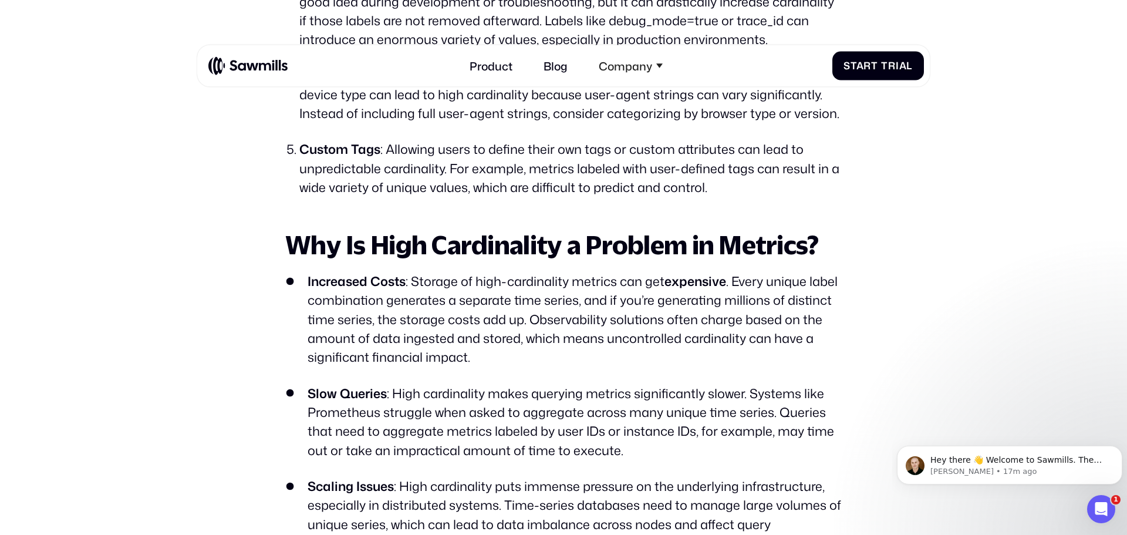
scroll to position [3458, 0]
